Goal: Transaction & Acquisition: Book appointment/travel/reservation

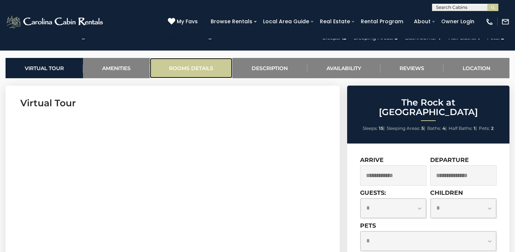
click at [194, 69] on link "Rooms Details" at bounding box center [191, 68] width 83 height 20
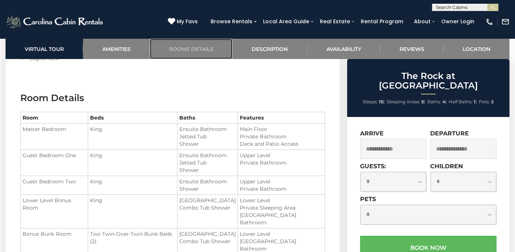
scroll to position [836, 0]
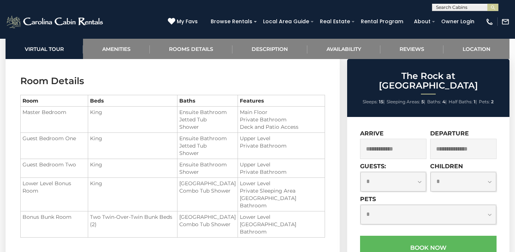
click at [378, 141] on input "text" at bounding box center [393, 149] width 66 height 20
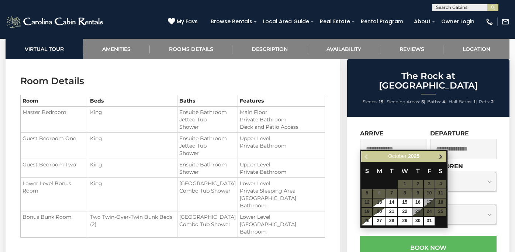
click at [438, 153] on link "Next" at bounding box center [441, 156] width 9 height 9
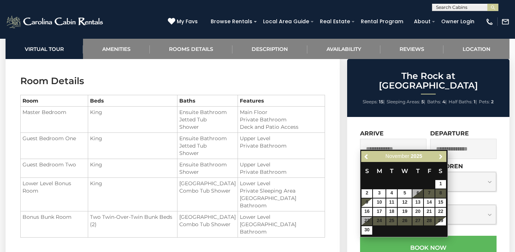
click at [438, 153] on link "Next" at bounding box center [441, 156] width 9 height 9
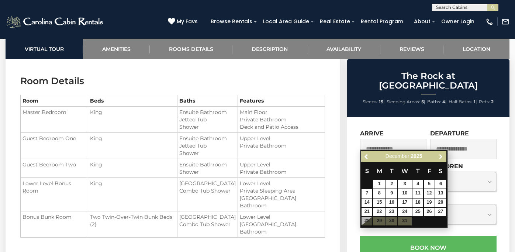
click at [438, 153] on link "Next" at bounding box center [441, 156] width 9 height 9
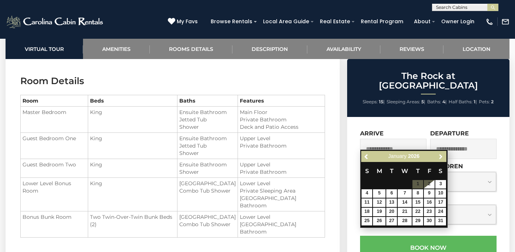
click at [438, 153] on link "Next" at bounding box center [441, 156] width 9 height 9
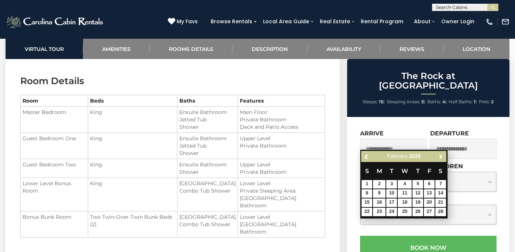
click at [438, 153] on link "Next" at bounding box center [441, 156] width 9 height 9
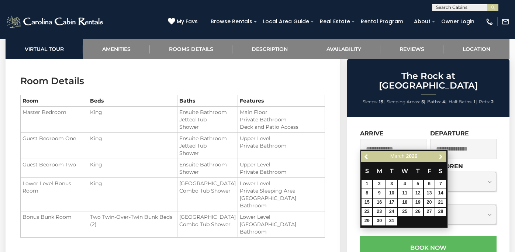
click at [438, 153] on link "Next" at bounding box center [441, 156] width 9 height 9
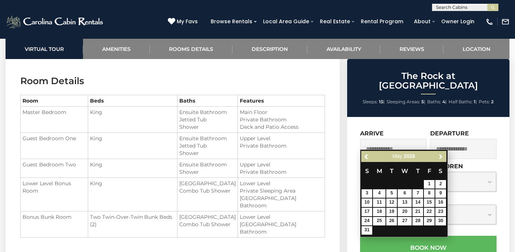
click at [438, 153] on link "Next" at bounding box center [441, 156] width 9 height 9
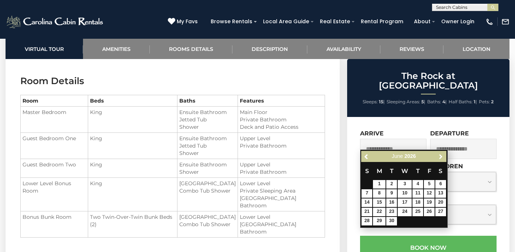
click at [438, 153] on link "Next" at bounding box center [441, 156] width 9 height 9
click at [421, 202] on link "16" at bounding box center [418, 203] width 11 height 8
type input "**********"
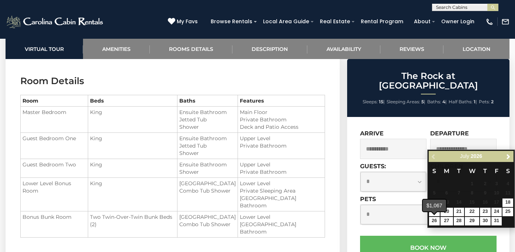
click at [434, 212] on span at bounding box center [435, 212] width 6 height 3
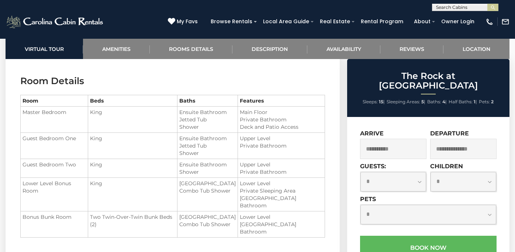
click at [448, 139] on input "text" at bounding box center [464, 149] width 66 height 20
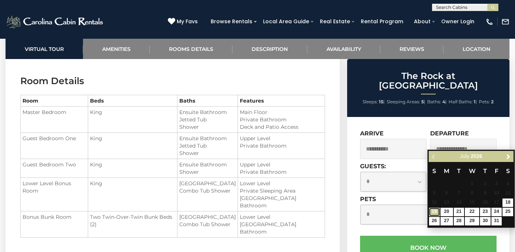
click at [433, 212] on link "19" at bounding box center [434, 212] width 11 height 8
type input "**********"
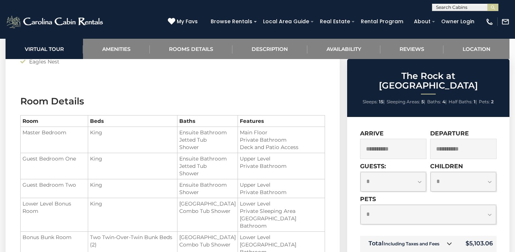
scroll to position [810, 0]
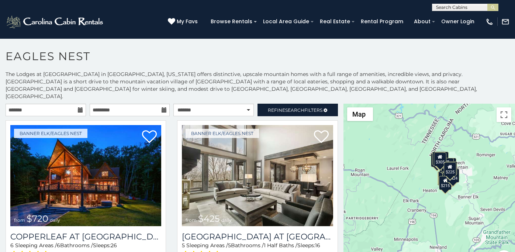
scroll to position [10, 0]
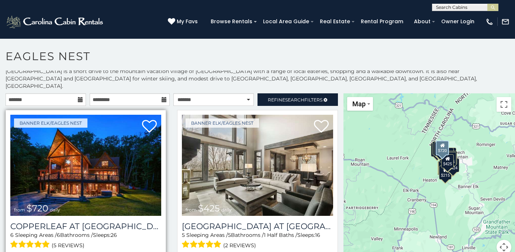
click at [107, 168] on img at bounding box center [85, 165] width 151 height 101
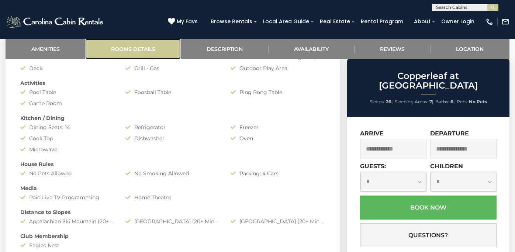
click at [143, 44] on link "Rooms Details" at bounding box center [133, 49] width 96 height 20
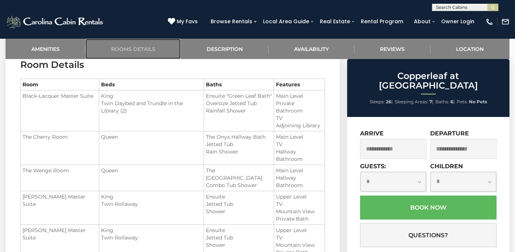
scroll to position [612, 0]
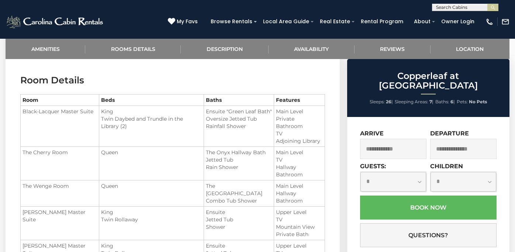
click at [388, 144] on input "text" at bounding box center [393, 149] width 66 height 20
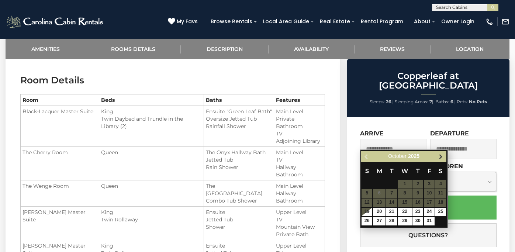
click at [441, 156] on span "Next" at bounding box center [441, 157] width 6 height 6
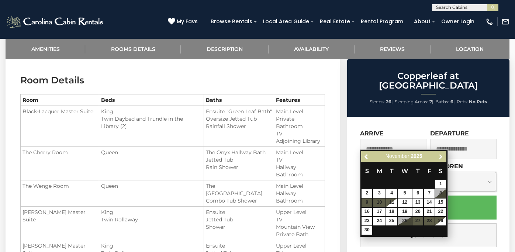
click at [441, 156] on span "Next" at bounding box center [441, 157] width 6 height 6
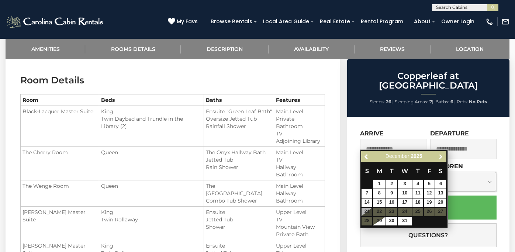
click at [441, 156] on span "Next" at bounding box center [441, 157] width 6 height 6
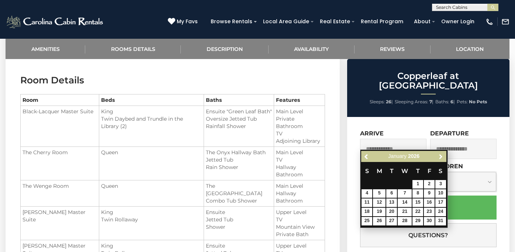
click at [441, 156] on span "Next" at bounding box center [441, 157] width 6 height 6
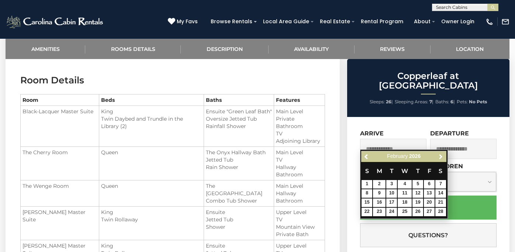
click at [441, 156] on span "Next" at bounding box center [441, 157] width 6 height 6
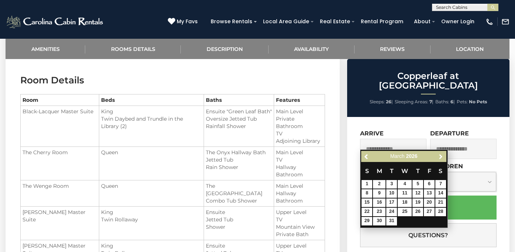
click at [441, 156] on span "Next" at bounding box center [441, 157] width 6 height 6
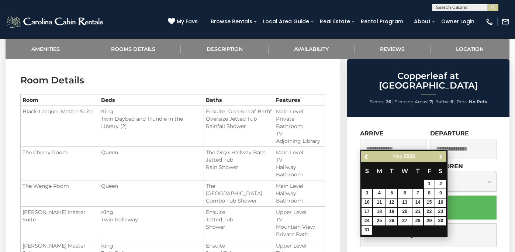
click at [441, 156] on span "Next" at bounding box center [441, 157] width 6 height 6
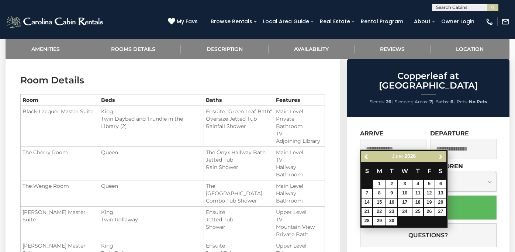
click at [441, 156] on span "Next" at bounding box center [441, 157] width 6 height 6
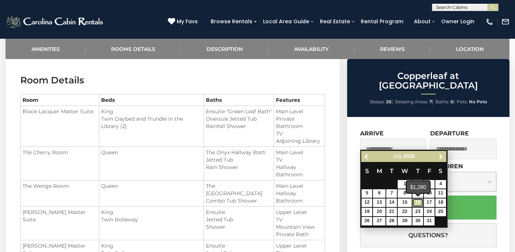
click at [421, 204] on link "16" at bounding box center [418, 203] width 11 height 8
type input "**********"
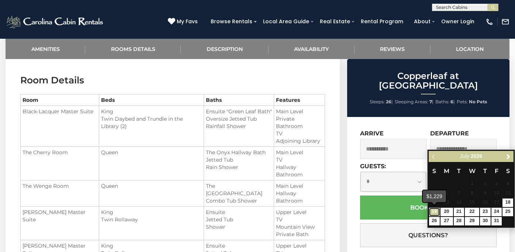
click at [436, 213] on link "19" at bounding box center [434, 212] width 11 height 8
type input "**********"
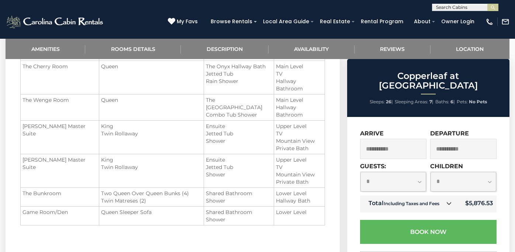
scroll to position [700, 0]
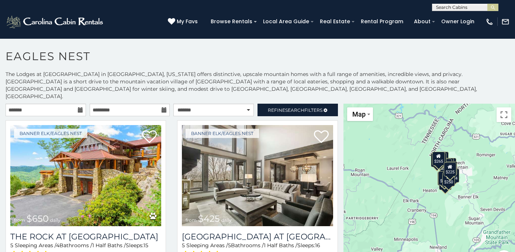
scroll to position [10, 0]
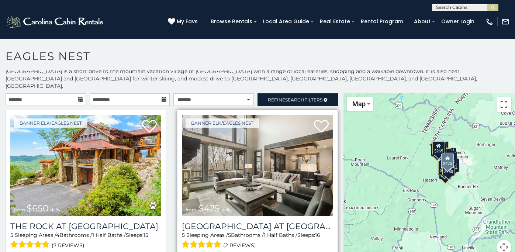
click at [254, 155] on img at bounding box center [257, 165] width 151 height 101
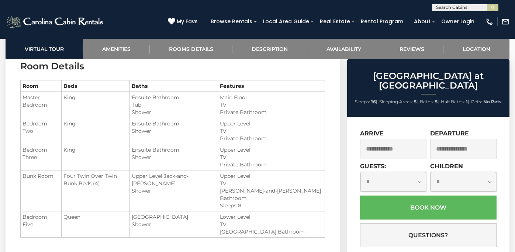
scroll to position [848, 0]
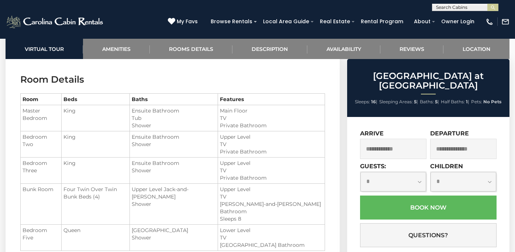
scroll to position [846, 0]
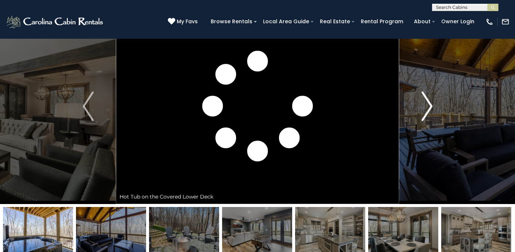
click at [430, 93] on img "Next" at bounding box center [427, 107] width 11 height 30
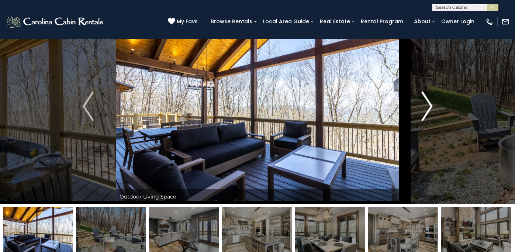
click at [428, 101] on img "Next" at bounding box center [427, 107] width 11 height 30
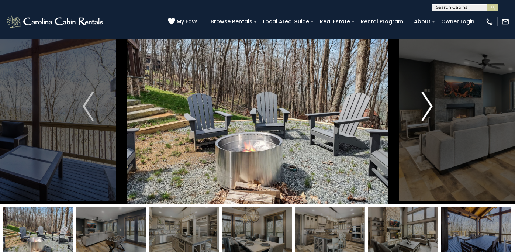
click at [428, 101] on img "Next" at bounding box center [427, 107] width 11 height 30
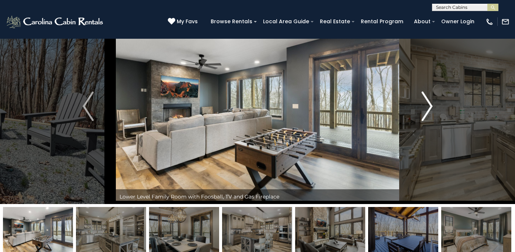
click at [428, 101] on img "Next" at bounding box center [427, 107] width 11 height 30
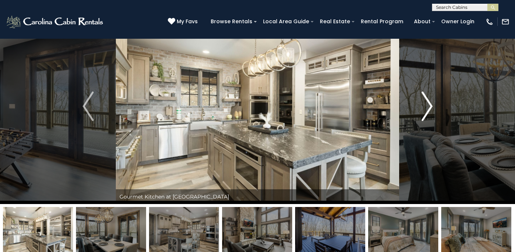
click at [428, 101] on img "Next" at bounding box center [427, 107] width 11 height 30
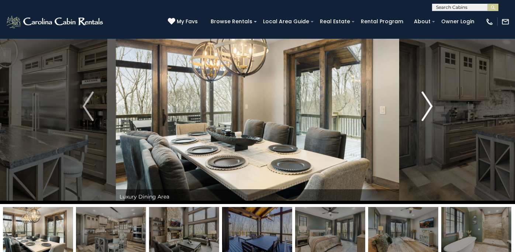
click at [428, 101] on img "Next" at bounding box center [427, 107] width 11 height 30
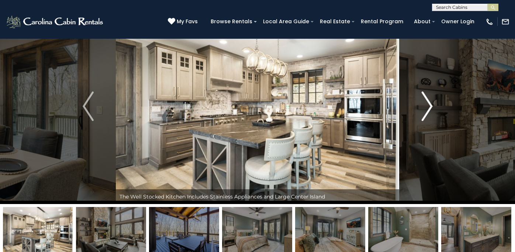
click at [428, 101] on img "Next" at bounding box center [427, 107] width 11 height 30
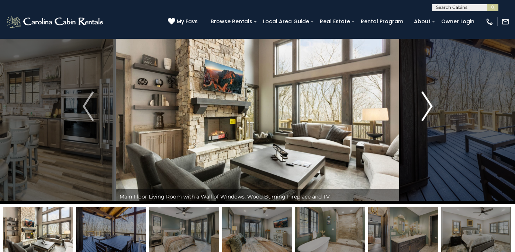
click at [428, 101] on img "Next" at bounding box center [427, 107] width 11 height 30
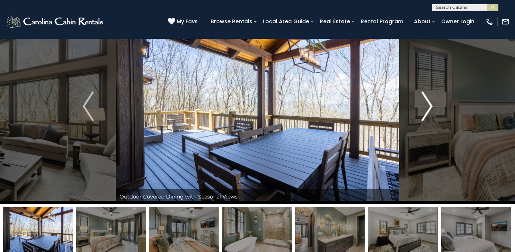
click at [428, 101] on img "Next" at bounding box center [427, 107] width 11 height 30
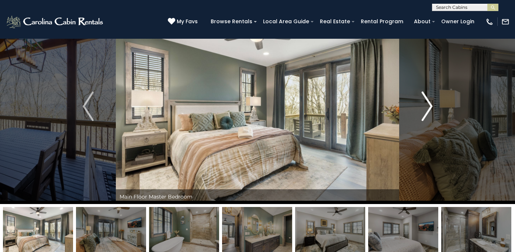
click at [428, 101] on img "Next" at bounding box center [427, 107] width 11 height 30
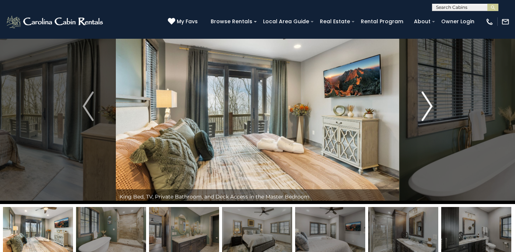
click at [428, 101] on img "Next" at bounding box center [427, 107] width 11 height 30
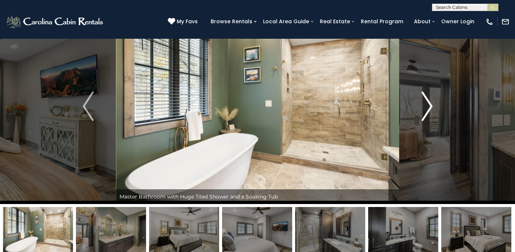
click at [428, 101] on img "Next" at bounding box center [427, 107] width 11 height 30
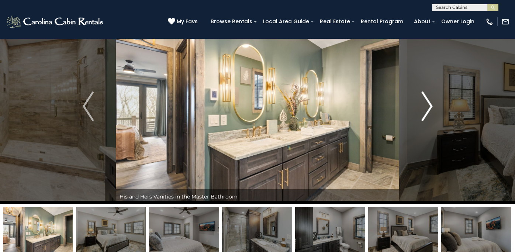
click at [424, 107] on img "Next" at bounding box center [427, 107] width 11 height 30
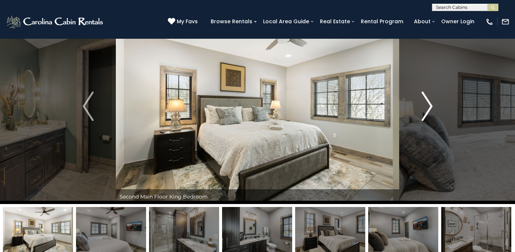
click at [424, 107] on img "Next" at bounding box center [427, 107] width 11 height 30
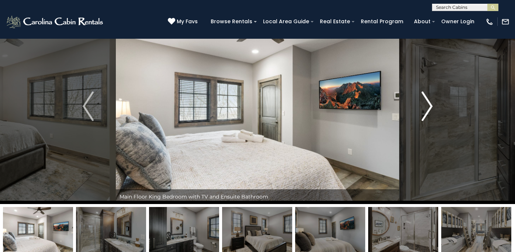
click at [424, 107] on img "Next" at bounding box center [427, 107] width 11 height 30
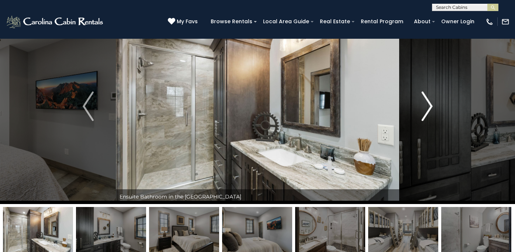
click at [424, 107] on img "Next" at bounding box center [427, 107] width 11 height 30
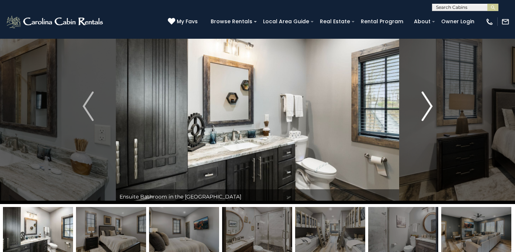
click at [424, 107] on img "Next" at bounding box center [427, 107] width 11 height 30
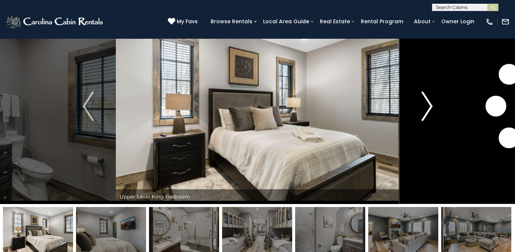
click at [424, 107] on img "Next" at bounding box center [427, 107] width 11 height 30
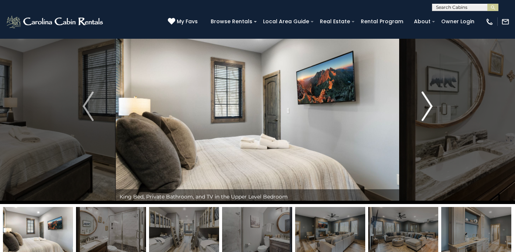
click at [424, 107] on img "Next" at bounding box center [427, 107] width 11 height 30
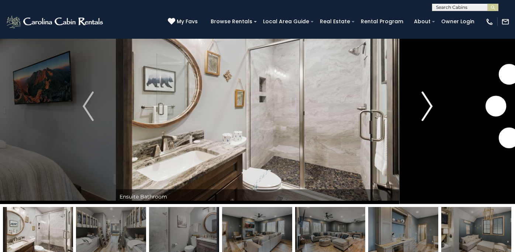
click at [424, 107] on img "Next" at bounding box center [427, 107] width 11 height 30
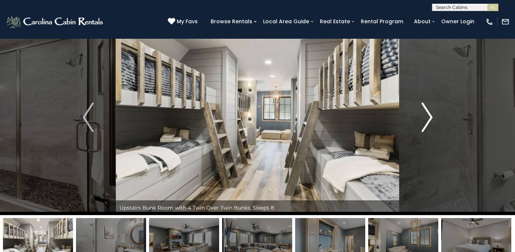
scroll to position [17, 0]
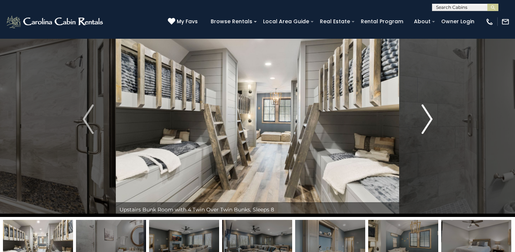
click at [426, 130] on img "Next" at bounding box center [427, 120] width 11 height 30
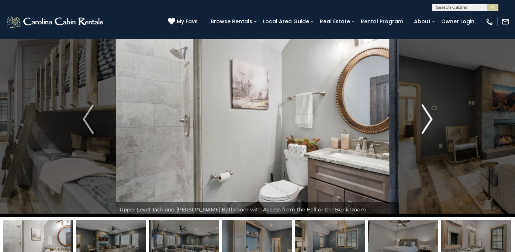
click at [426, 130] on img "Next" at bounding box center [427, 120] width 11 height 30
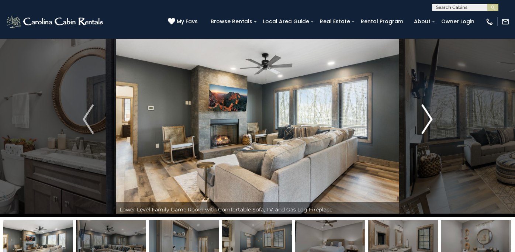
click at [426, 130] on img "Next" at bounding box center [427, 120] width 11 height 30
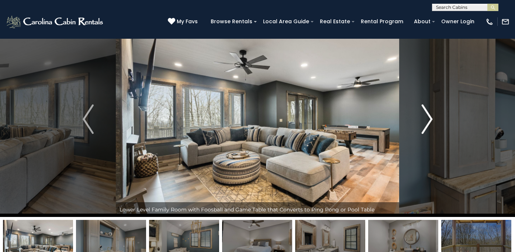
click at [426, 130] on img "Next" at bounding box center [427, 120] width 11 height 30
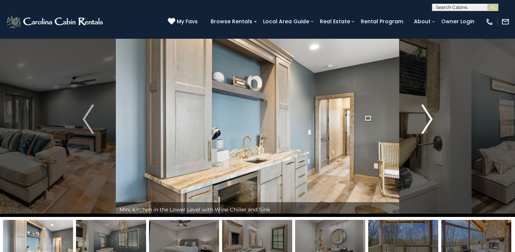
click at [426, 130] on img "Next" at bounding box center [427, 120] width 11 height 30
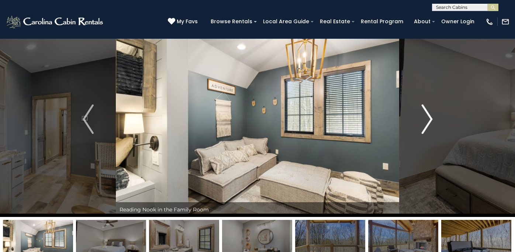
click at [426, 130] on img "Next" at bounding box center [427, 120] width 11 height 30
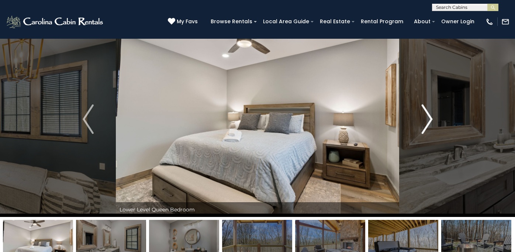
click at [426, 130] on img "Next" at bounding box center [427, 120] width 11 height 30
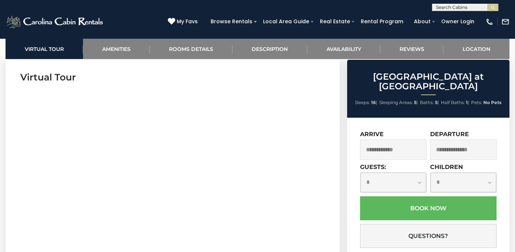
scroll to position [309, 0]
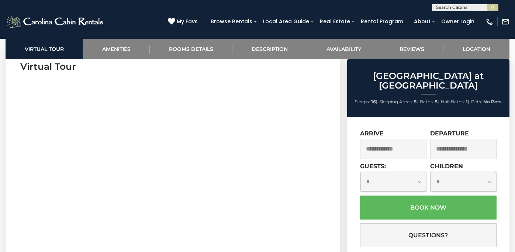
click at [384, 153] on input "text" at bounding box center [393, 149] width 66 height 20
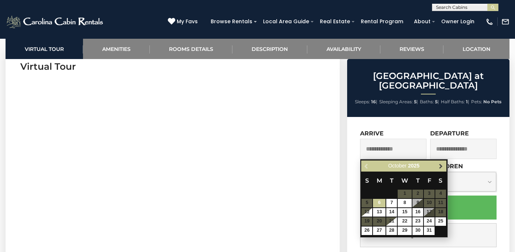
click at [441, 169] on span "Next" at bounding box center [441, 166] width 6 height 6
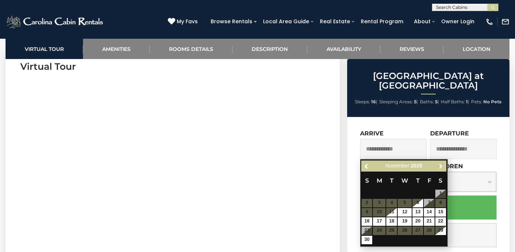
click at [441, 169] on span "Next" at bounding box center [441, 166] width 6 height 6
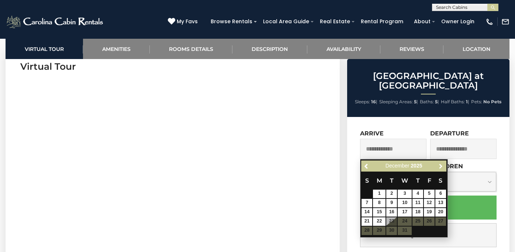
click at [441, 169] on span "Next" at bounding box center [441, 166] width 6 height 6
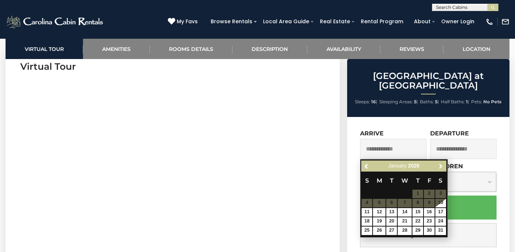
click at [441, 169] on span "Next" at bounding box center [441, 166] width 6 height 6
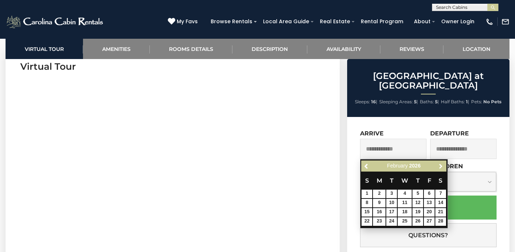
click at [441, 169] on span "Next" at bounding box center [441, 166] width 6 height 6
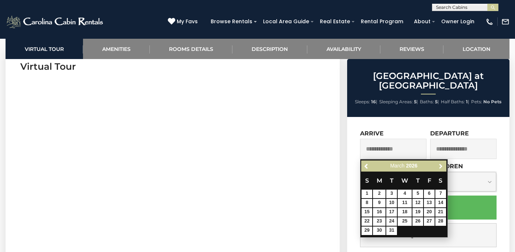
click at [441, 169] on span "Next" at bounding box center [441, 166] width 6 height 6
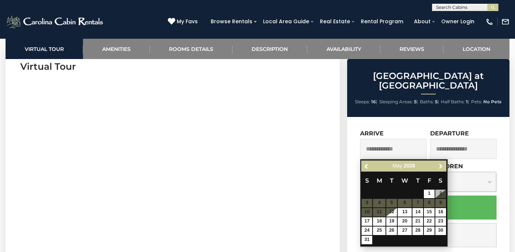
click at [441, 169] on span "Next" at bounding box center [441, 166] width 6 height 6
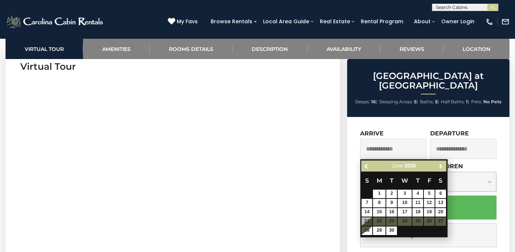
click at [441, 169] on span "Next" at bounding box center [441, 166] width 6 height 6
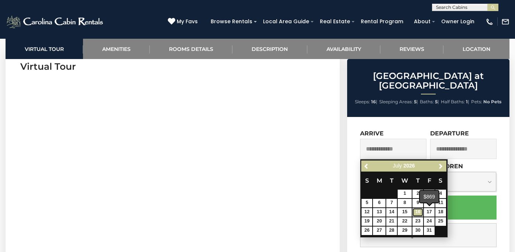
click at [417, 210] on link "16" at bounding box center [418, 212] width 11 height 8
type input "**********"
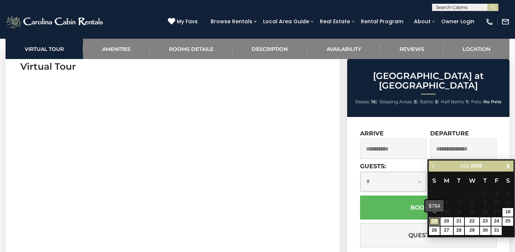
click at [433, 223] on link "19" at bounding box center [434, 221] width 11 height 8
type input "**********"
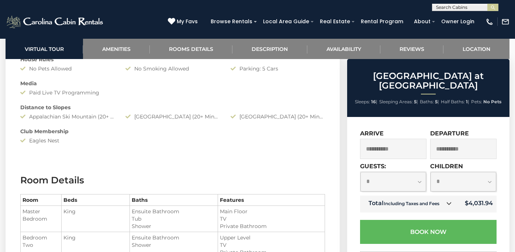
scroll to position [736, 0]
